Goal: Information Seeking & Learning: Learn about a topic

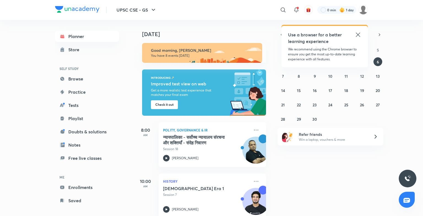
click at [360, 34] on icon at bounding box center [358, 34] width 7 height 7
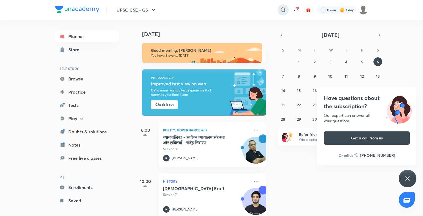
click at [281, 9] on icon at bounding box center [283, 9] width 5 height 5
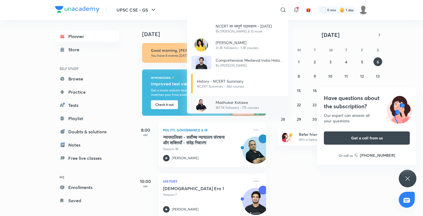
click at [232, 104] on p "Madhukar Kotawe" at bounding box center [237, 102] width 43 height 6
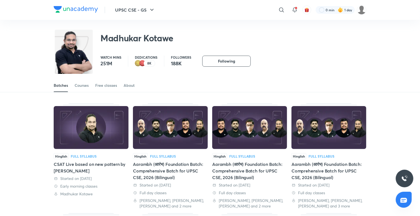
click at [99, 127] on img at bounding box center [91, 127] width 75 height 43
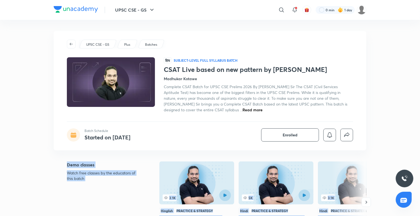
drag, startPoint x: 420, startPoint y: 208, endPoint x: 420, endPoint y: 151, distance: 57.0
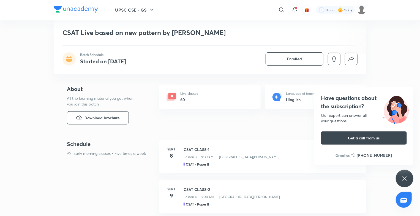
click at [410, 176] on div "Have questions about the subscription? Our expert can answer all your questions…" at bounding box center [405, 179] width 18 height 18
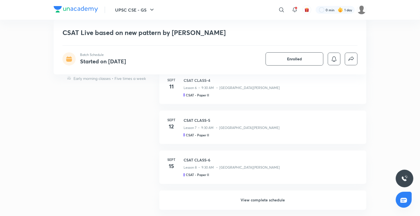
scroll to position [567, 0]
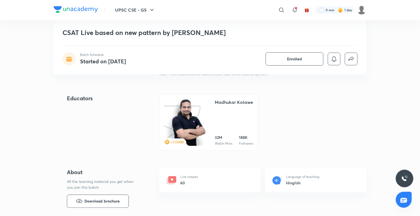
click at [420, 52] on div "UPSC CSE - GS ​ 0 min 1 day CSAT Live based on new pattern by Madhukar Kotawe B…" at bounding box center [210, 50] width 420 height 1234
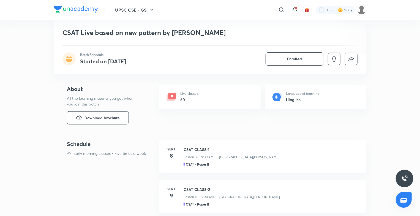
scroll to position [0, 0]
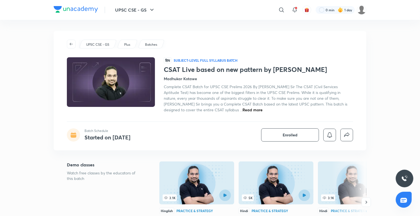
click at [189, 180] on img at bounding box center [197, 182] width 75 height 43
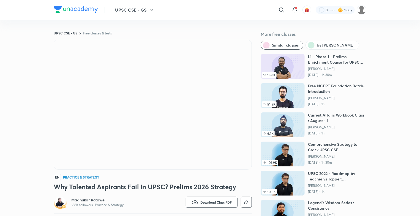
scroll to position [189, 0]
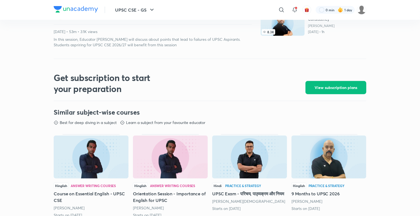
click at [418, 44] on div "UPSC CSE - GS ​ 0 min 1 day UPSC CSE - GS Free classes & tests More free classe…" at bounding box center [210, 111] width 420 height 601
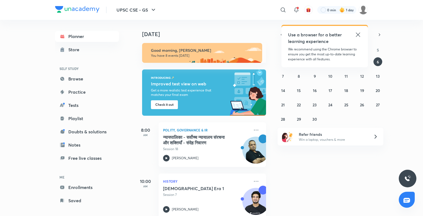
click at [359, 33] on icon at bounding box center [358, 34] width 7 height 7
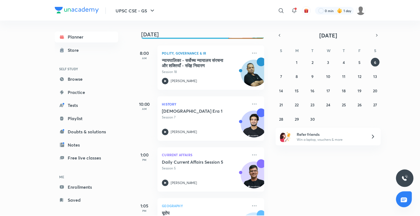
scroll to position [88, 0]
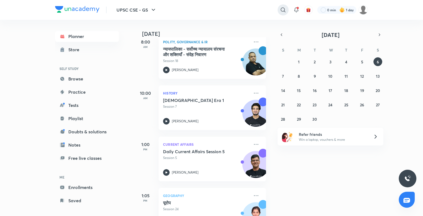
click at [284, 10] on icon at bounding box center [283, 10] width 7 height 7
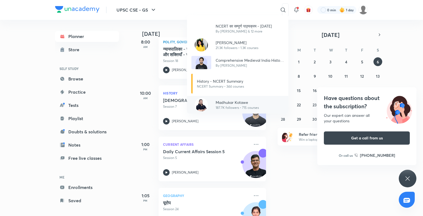
click at [233, 104] on p "Madhukar Kotawe" at bounding box center [237, 102] width 43 height 6
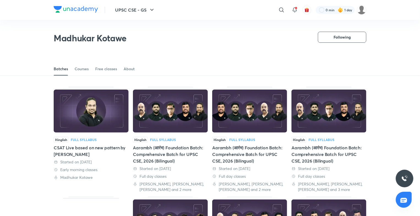
scroll to position [185, 0]
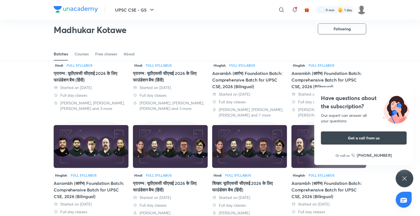
click at [413, 181] on div "Have questions about the subscription? Our expert can answer all your questions…" at bounding box center [405, 179] width 18 height 18
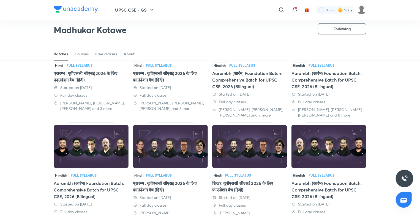
scroll to position [0, 0]
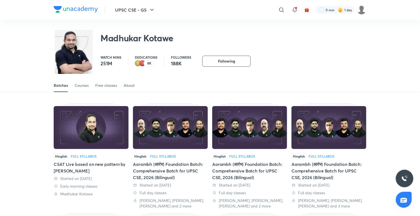
click at [80, 130] on img at bounding box center [91, 127] width 75 height 43
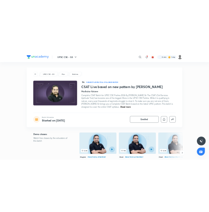
scroll to position [189, 0]
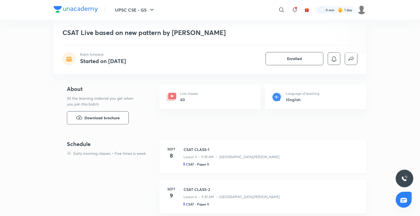
click at [200, 159] on div "CSAT CLASS-1 Lesson 3 • 9:30 AM • Madhukar Kotawe CSAT - Paper II" at bounding box center [272, 157] width 176 height 20
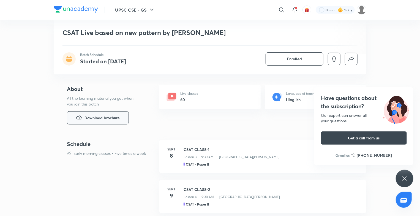
click at [89, 117] on span "Download brochure" at bounding box center [102, 118] width 35 height 6
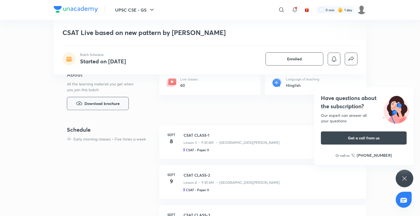
scroll to position [204, 0]
click at [192, 140] on p "Lesson 3 • 9:30 AM • Madhukar Kotawe" at bounding box center [232, 142] width 96 height 5
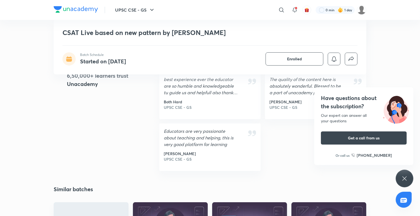
scroll to position [770, 0]
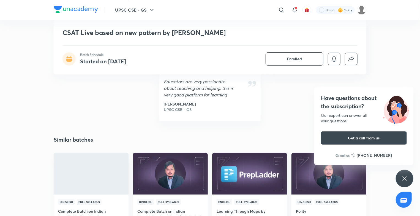
click at [406, 180] on icon at bounding box center [405, 178] width 7 height 7
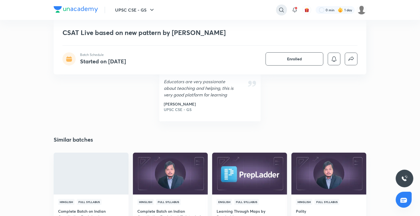
click at [282, 8] on icon at bounding box center [282, 10] width 7 height 7
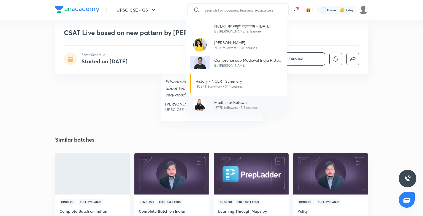
click at [271, 104] on div "Madhukar Kotawe 187.7K followers • 715 courses" at bounding box center [236, 105] width 101 height 18
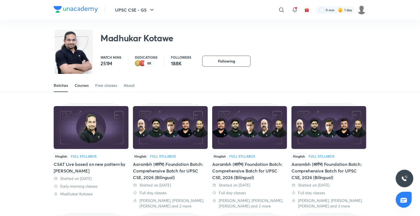
click at [88, 86] on div "Courses" at bounding box center [82, 86] width 14 height 6
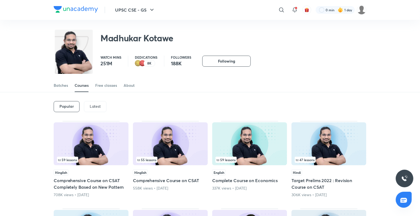
click at [80, 140] on img at bounding box center [91, 143] width 75 height 43
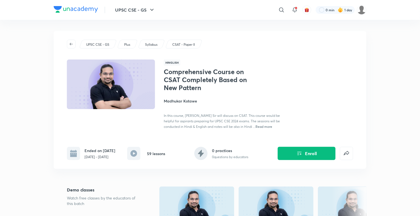
scroll to position [189, 0]
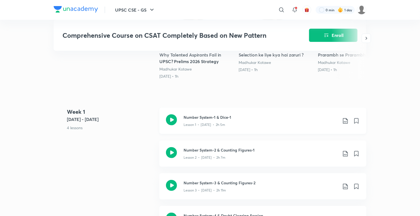
click at [223, 120] on h3 "Number System-1 & Dice-1" at bounding box center [261, 117] width 154 height 6
drag, startPoint x: 223, startPoint y: 120, endPoint x: 29, endPoint y: 215, distance: 215.4
